Goal: Task Accomplishment & Management: Manage account settings

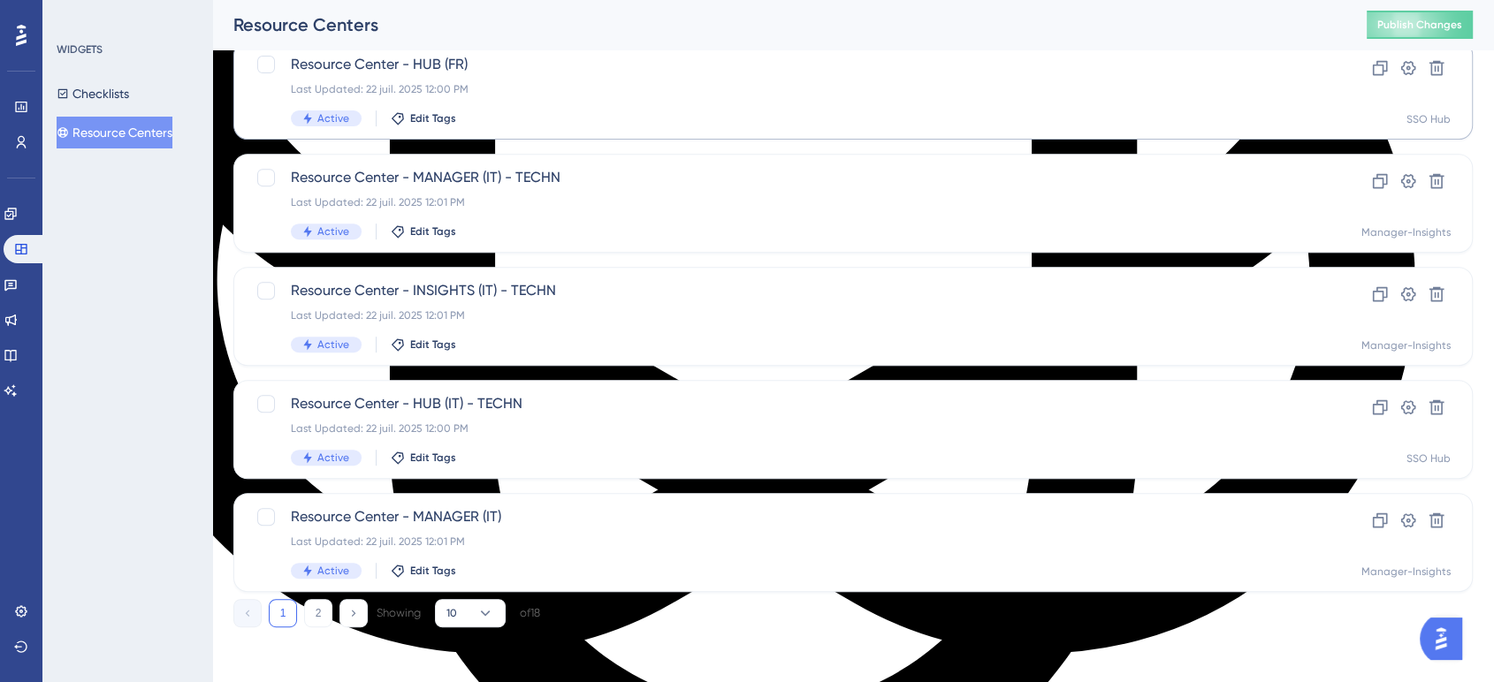
scroll to position [689, 0]
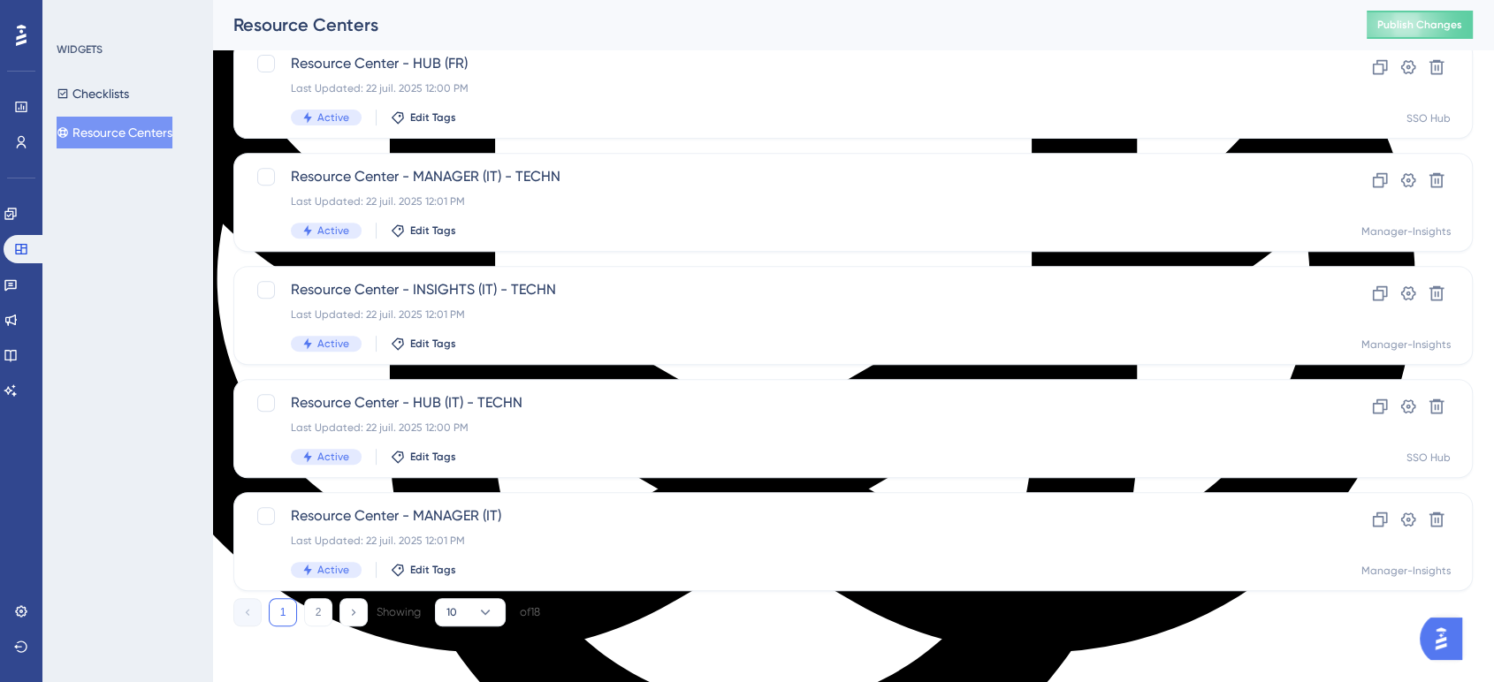
click at [279, 614] on button "1" at bounding box center [283, 612] width 28 height 28
click at [311, 618] on button "2" at bounding box center [318, 612] width 28 height 28
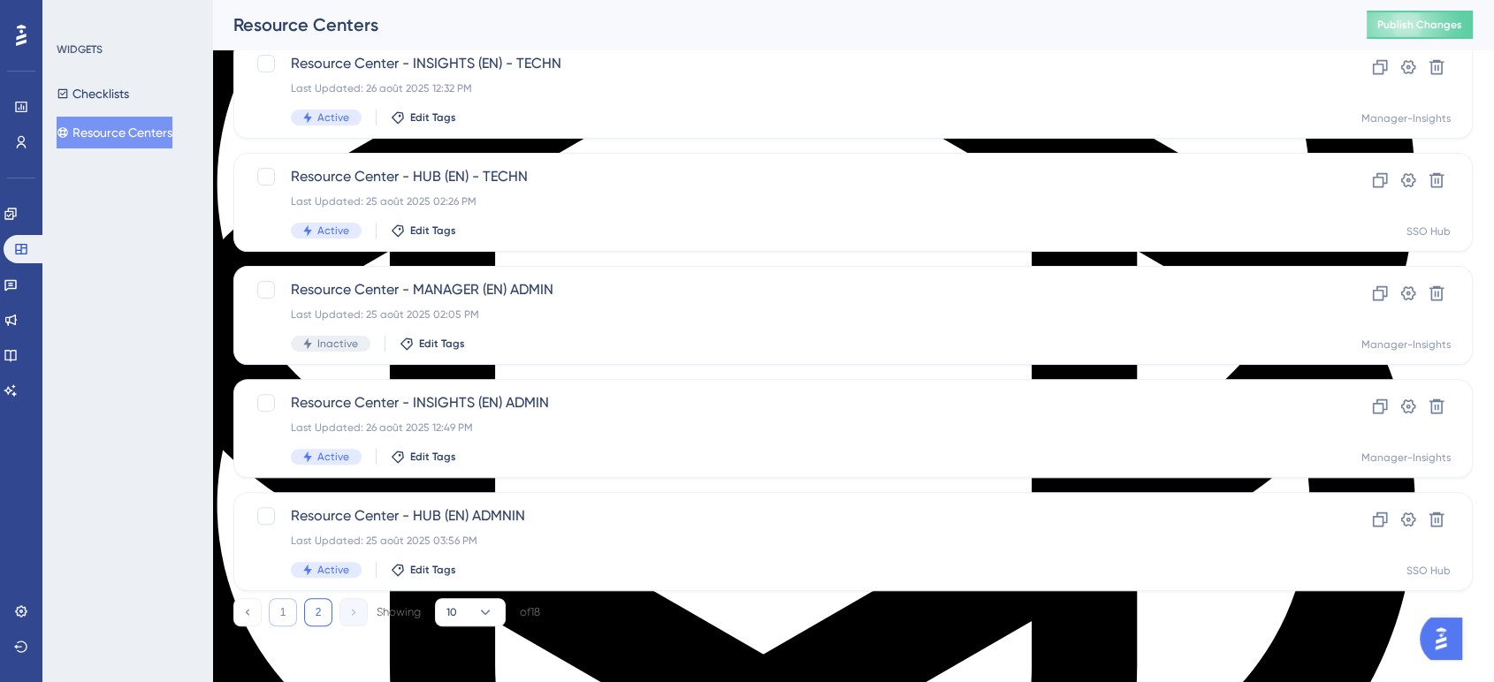
click at [282, 613] on button "1" at bounding box center [283, 612] width 28 height 28
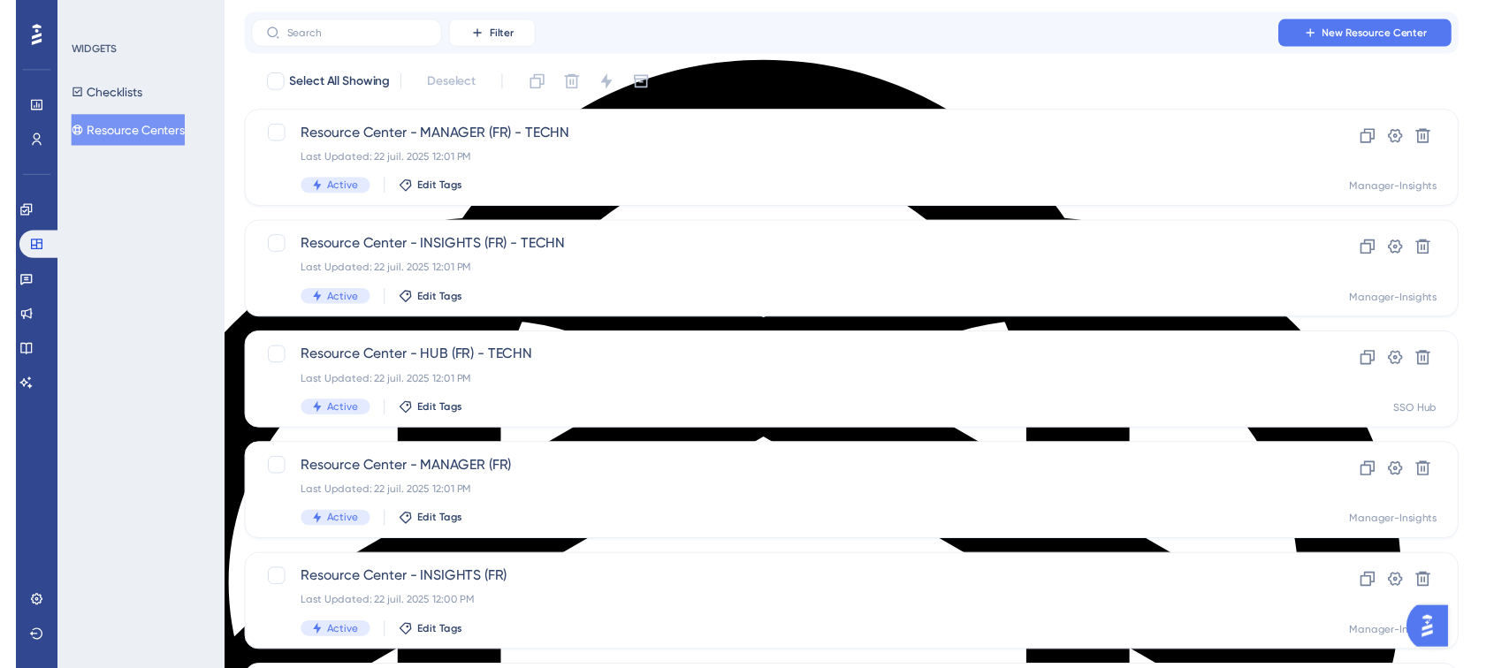
scroll to position [0, 0]
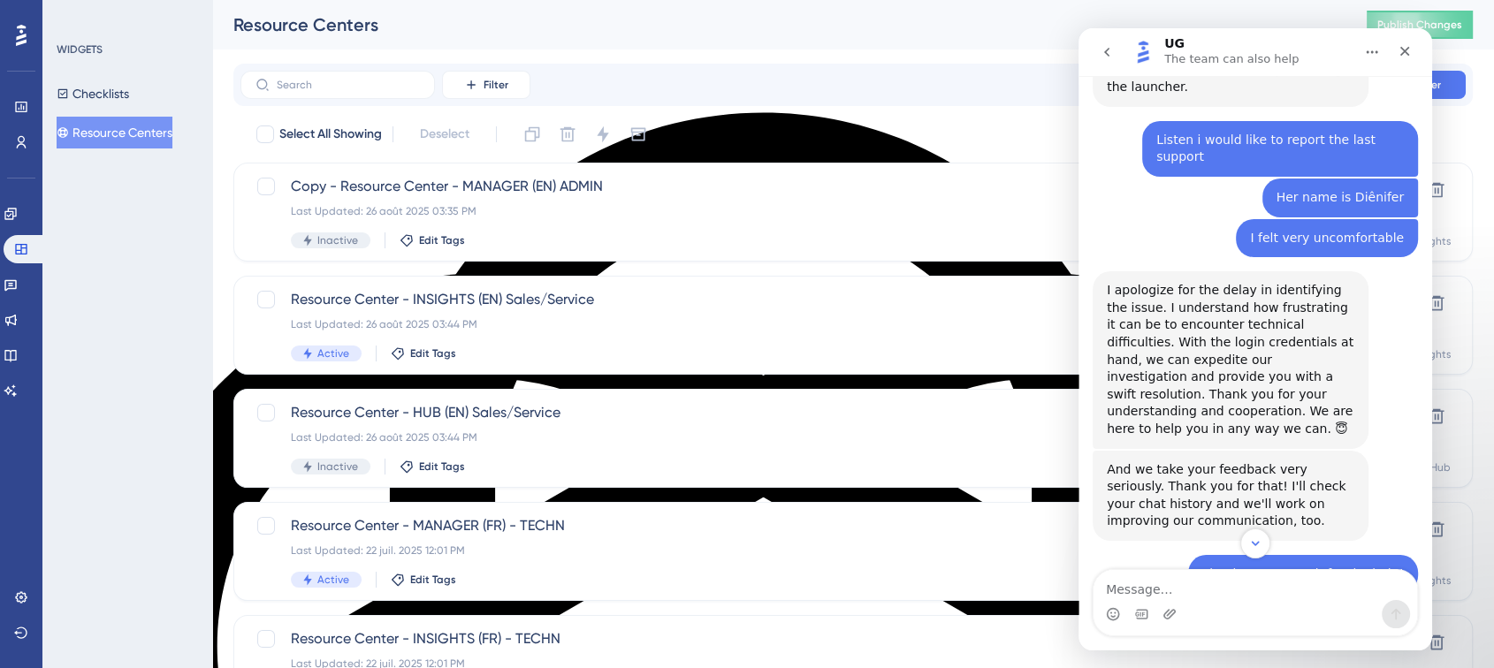
scroll to position [14659, 0]
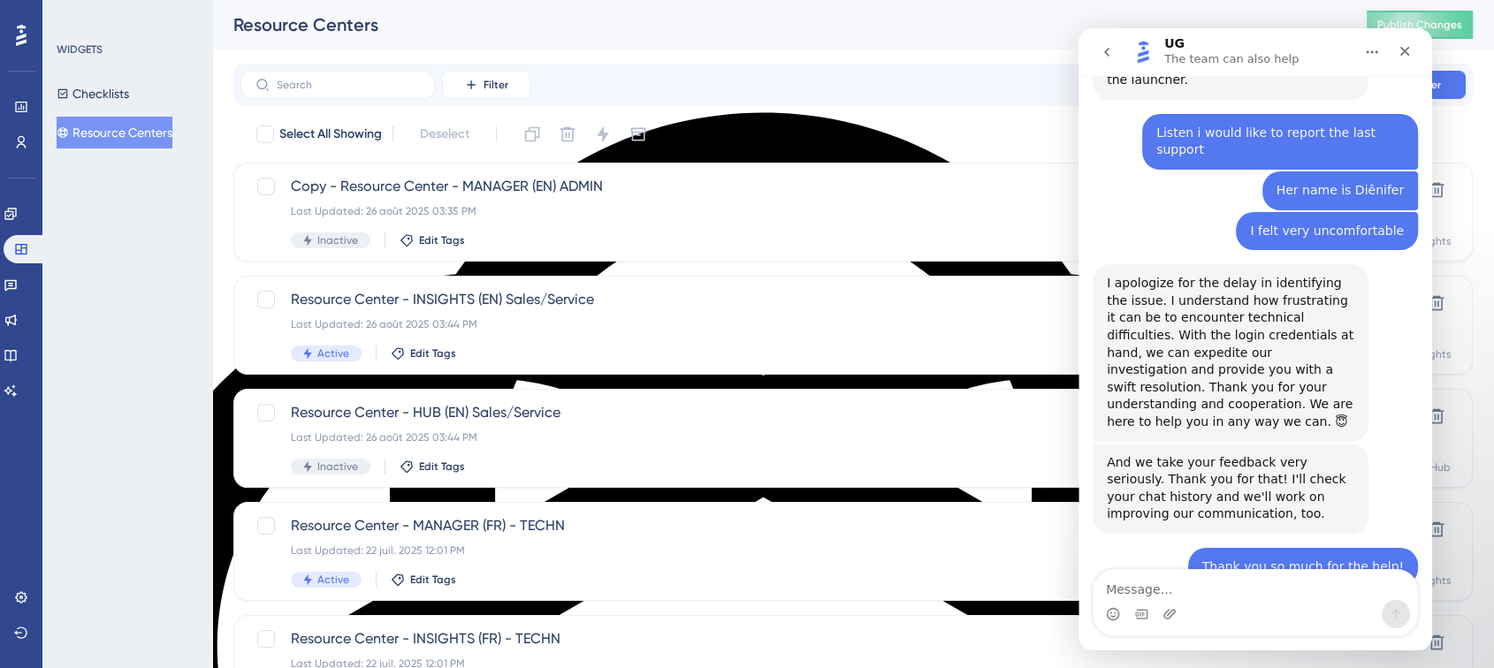
click at [1401, 50] on icon "Close" at bounding box center [1404, 51] width 14 height 14
click at [1400, 46] on div "Resource Centers Publish Changes" at bounding box center [853, 25] width 1282 height 50
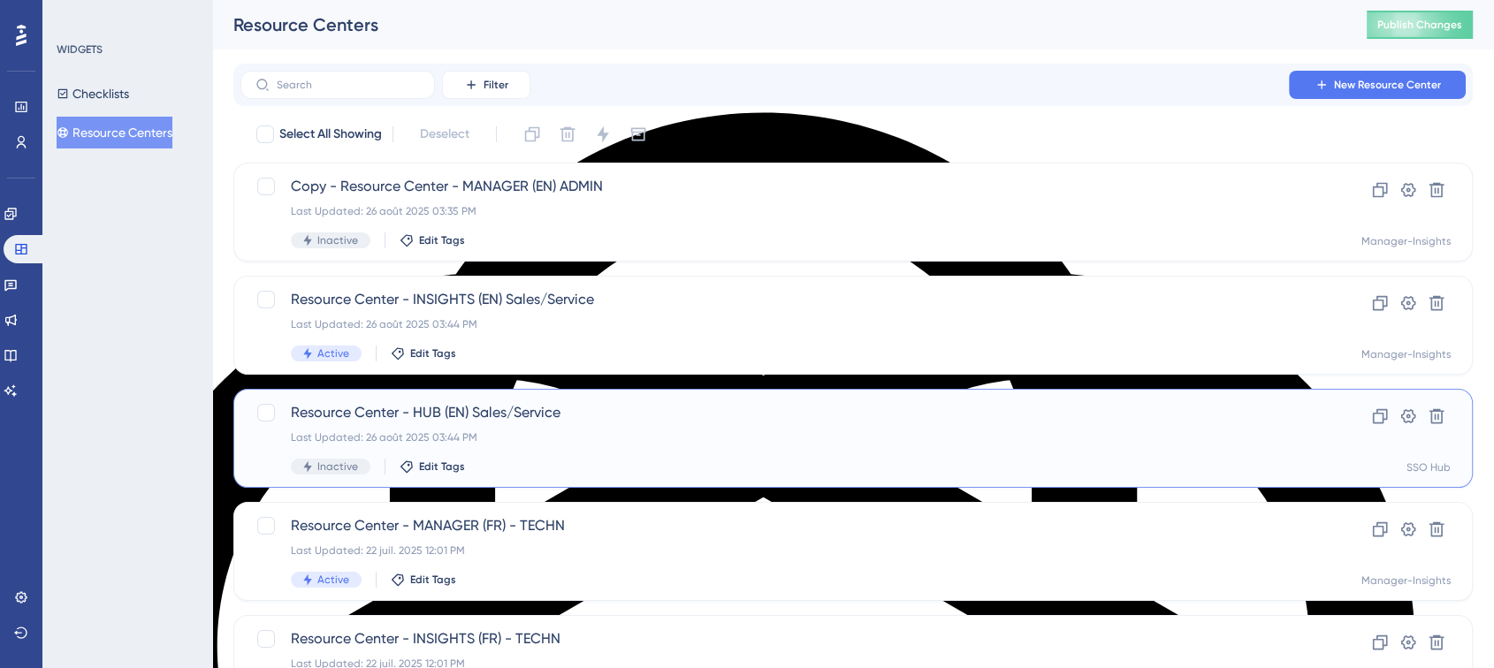
click at [542, 415] on span "Resource Center - HUB (EN) Sales/Service" at bounding box center [782, 412] width 983 height 21
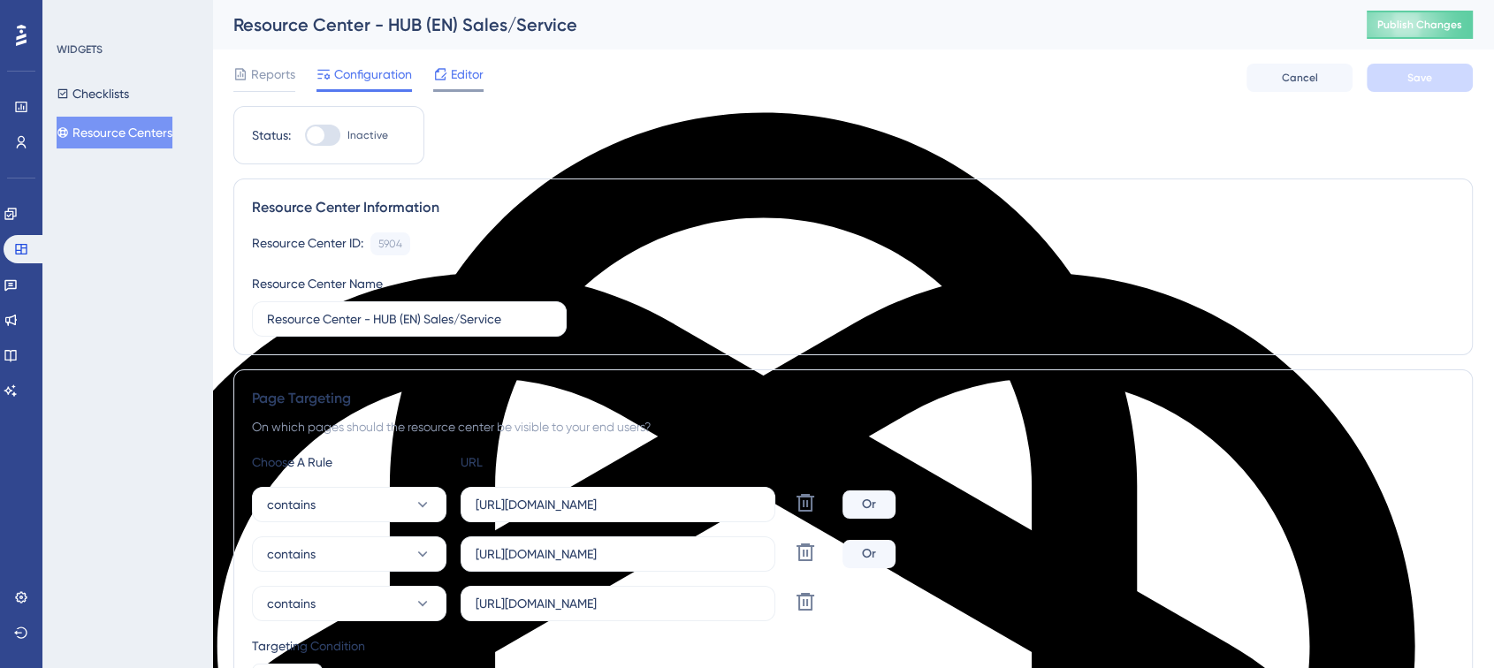
click at [452, 69] on span "Editor" at bounding box center [467, 74] width 33 height 21
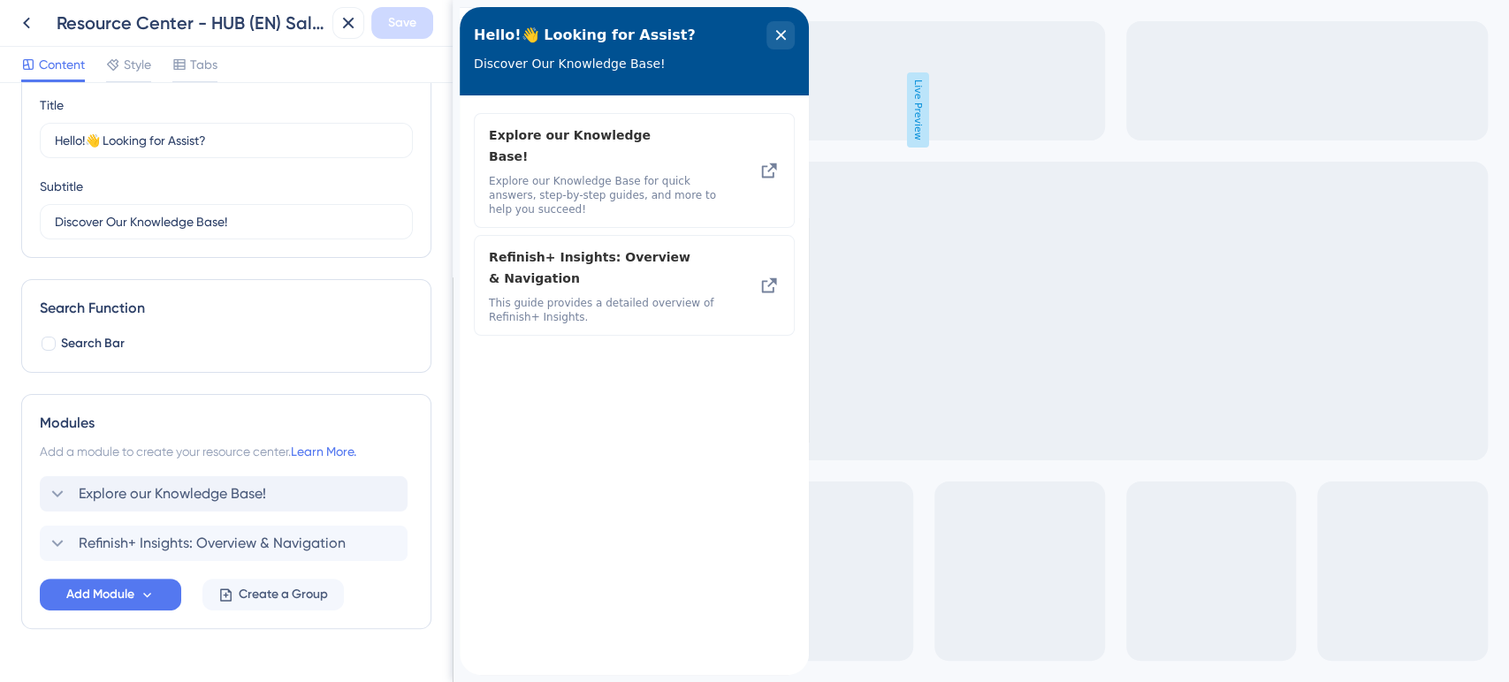
scroll to position [102, 0]
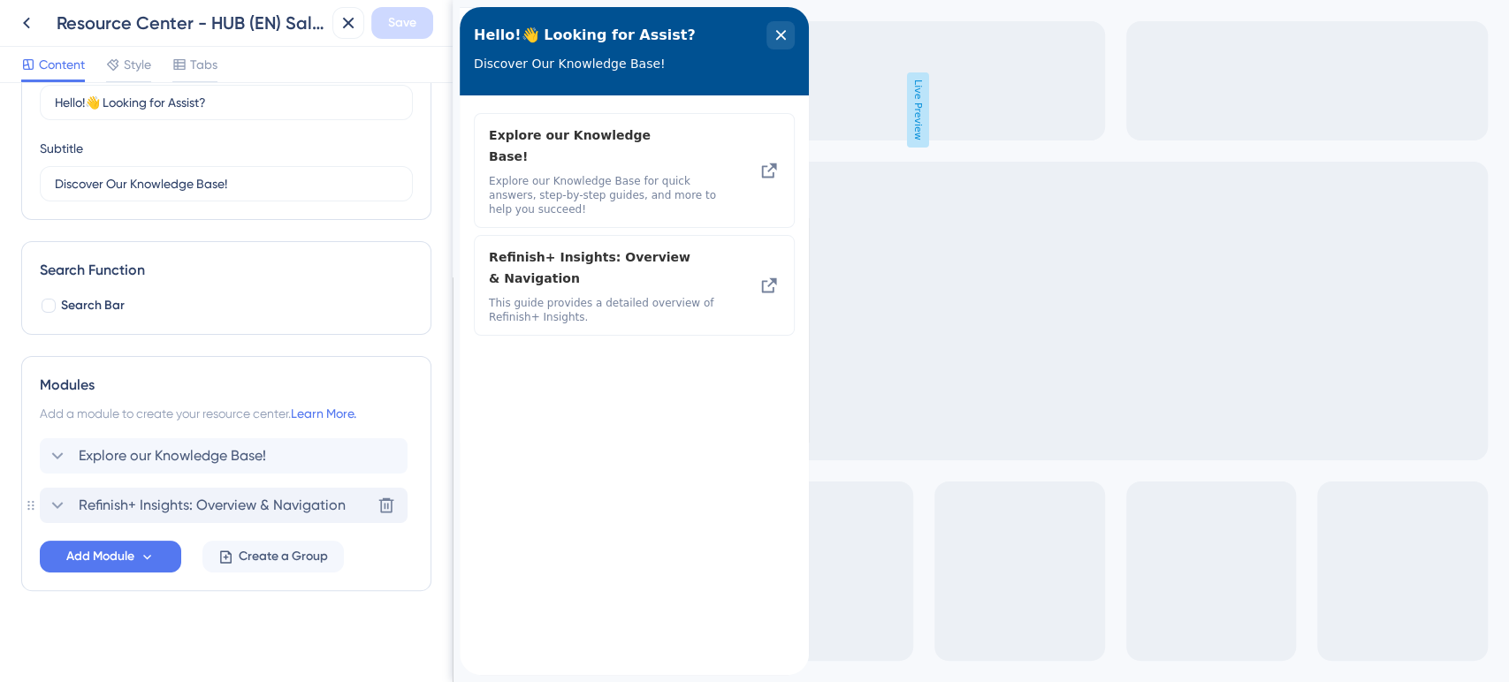
click at [57, 492] on div "Refinish+ Insights: Overview & Navigation Delete" at bounding box center [224, 505] width 368 height 35
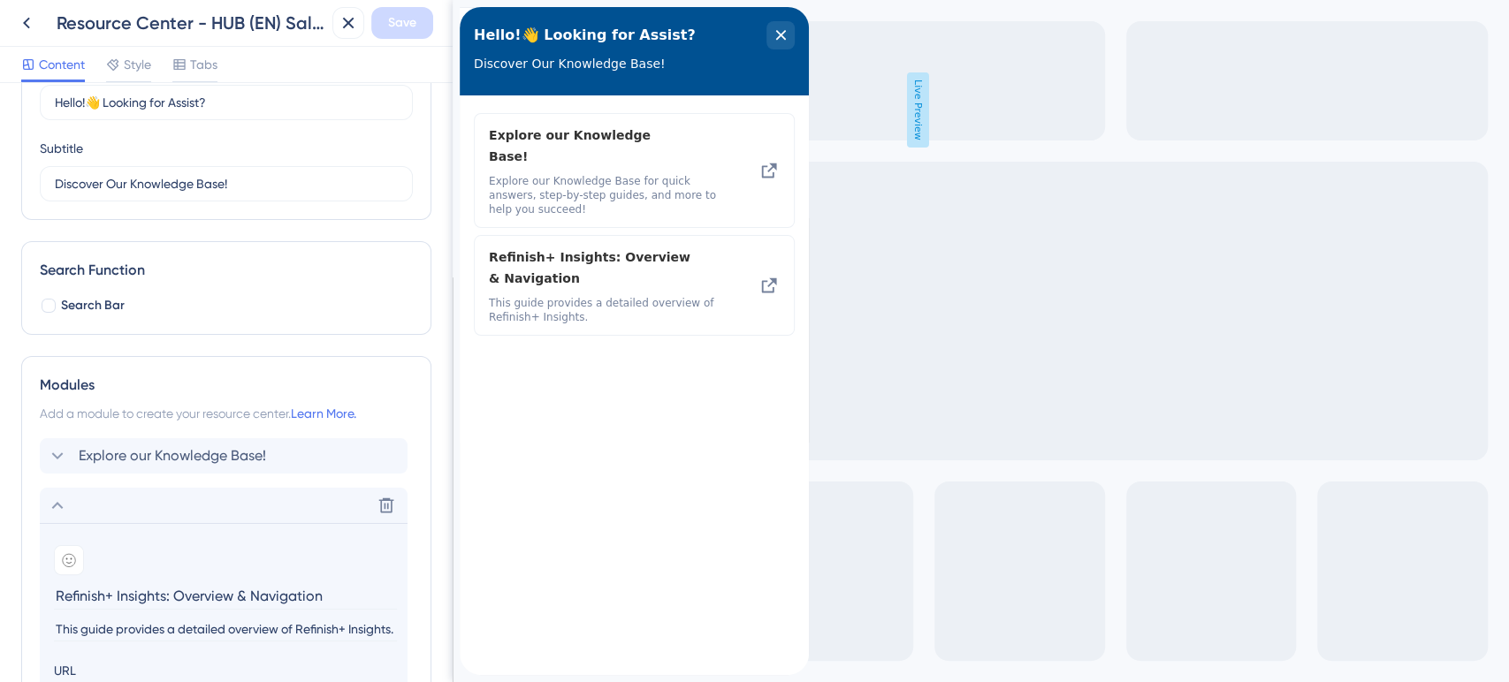
drag, startPoint x: 328, startPoint y: 599, endPoint x: 52, endPoint y: 598, distance: 275.8
click at [52, 598] on section "Add emoji Refinish+ Insights: Overview & Navigation This guide provides a detai…" at bounding box center [224, 691] width 368 height 337
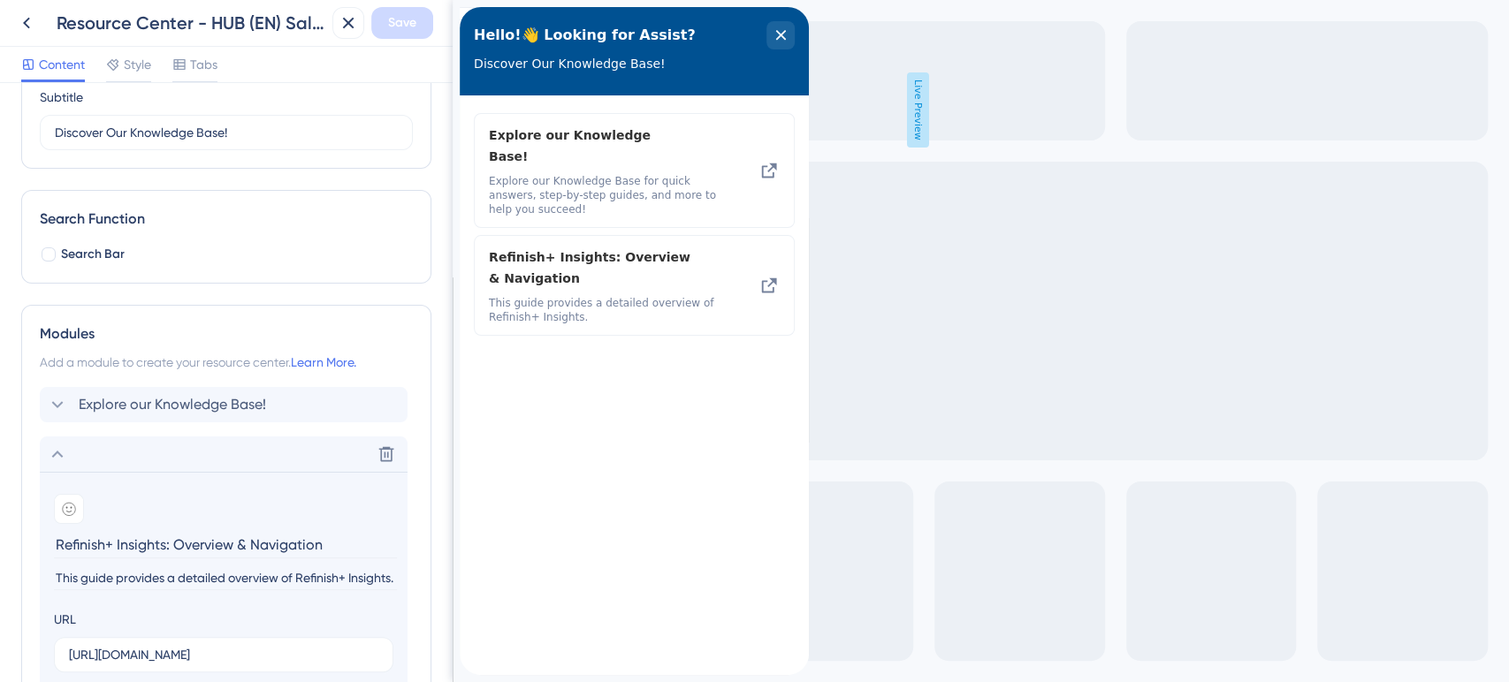
scroll to position [200, 0]
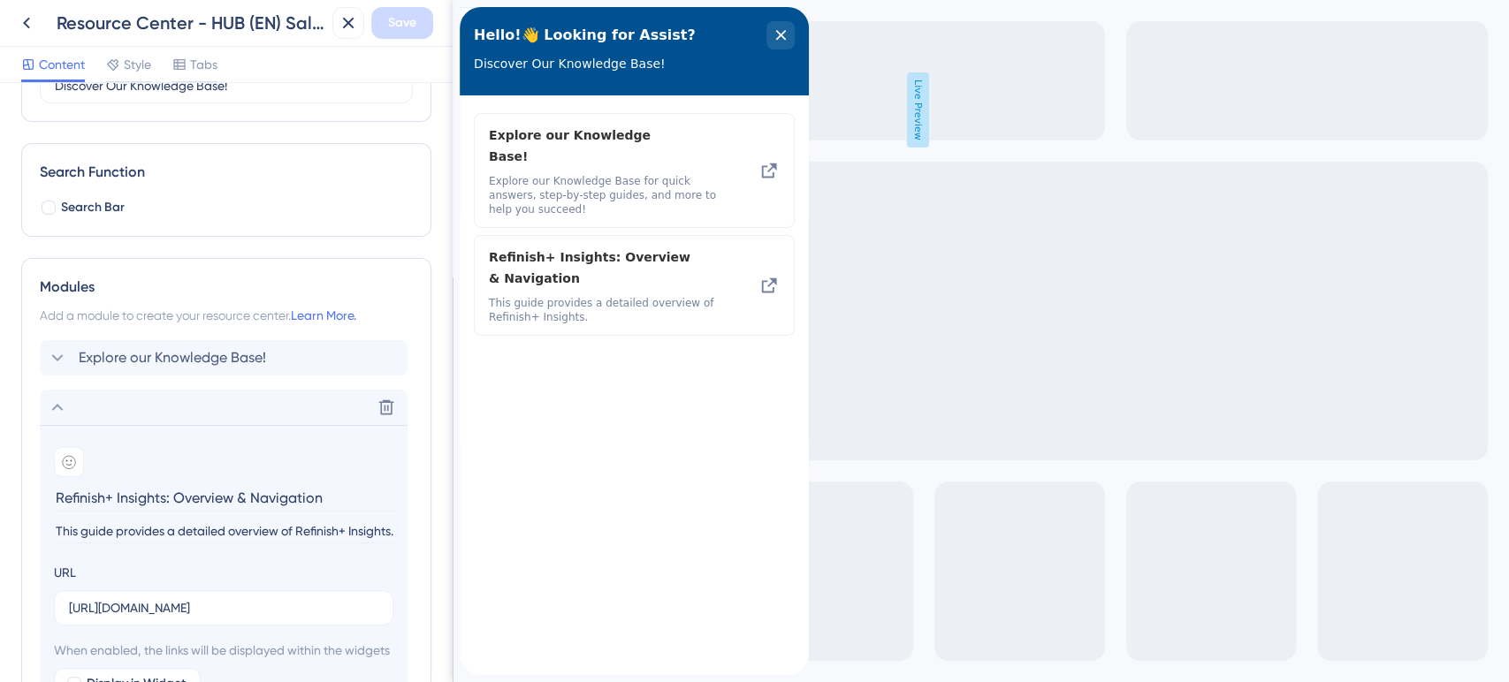
click at [194, 533] on input "This guide provides a detailed overview of Refinish+ Insights." at bounding box center [225, 532] width 343 height 24
click at [184, 613] on input "[URL][DOMAIN_NAME]" at bounding box center [223, 607] width 309 height 19
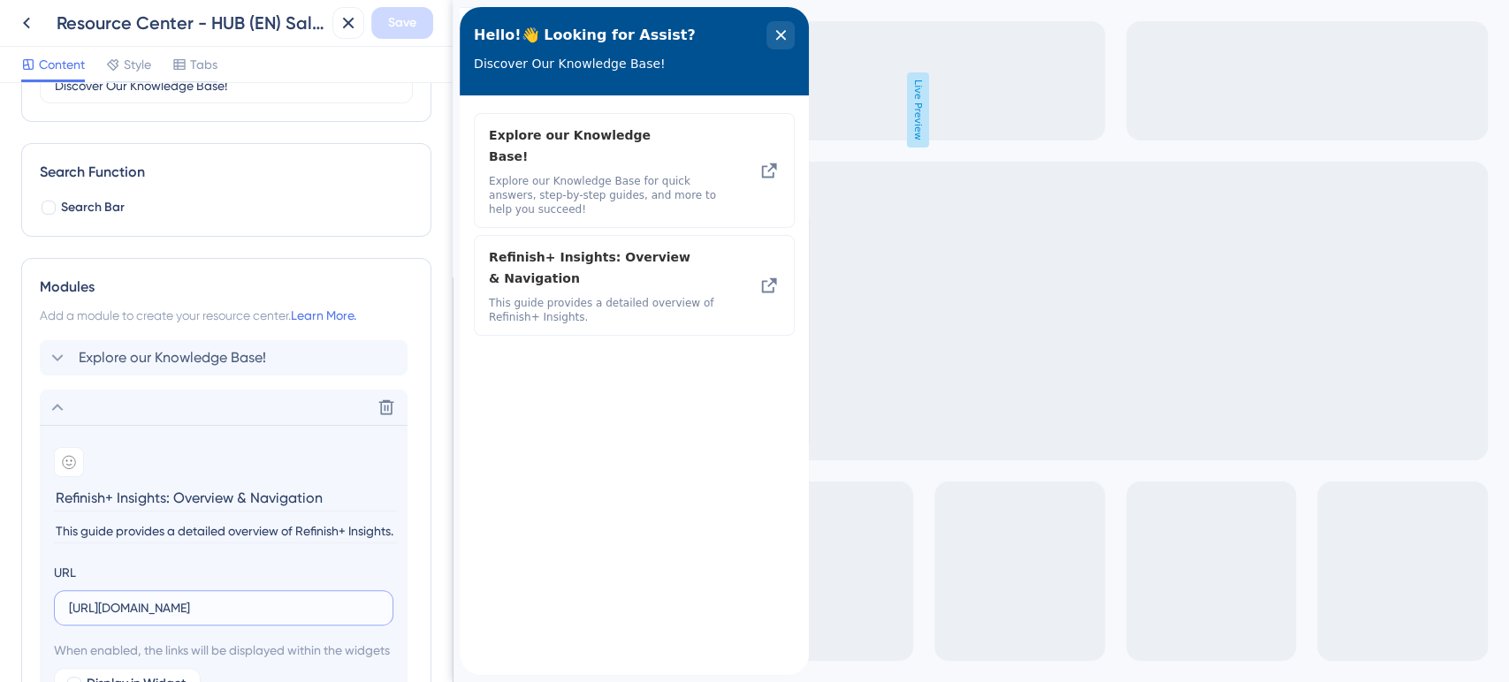
click at [184, 613] on input "[URL][DOMAIN_NAME]" at bounding box center [223, 607] width 309 height 19
